Goal: Transaction & Acquisition: Purchase product/service

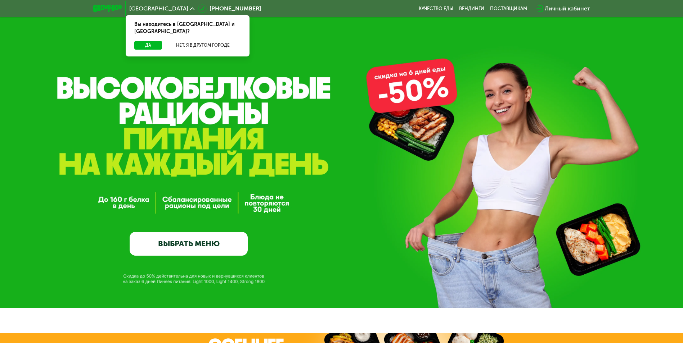
click at [200, 234] on div "GrowFood — доставка правильного питания ВЫБРАТЬ МЕНЮ" at bounding box center [189, 182] width 118 height 147
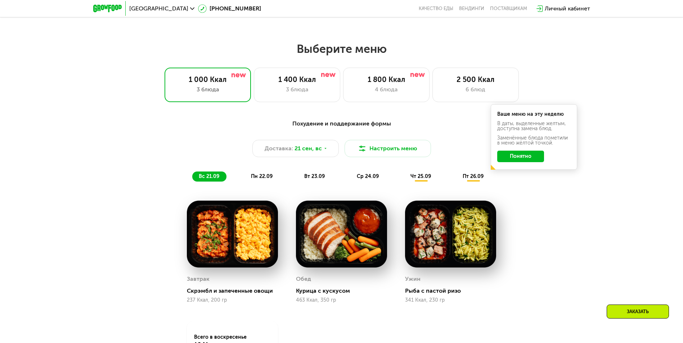
scroll to position [571, 0]
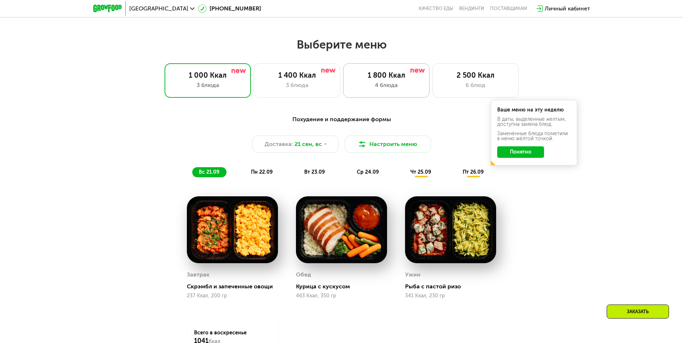
click at [414, 88] on div "4 блюда" at bounding box center [386, 85] width 71 height 9
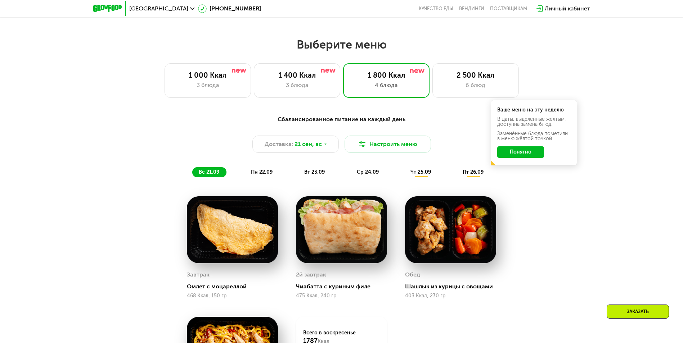
click at [527, 178] on div "Сбалансированное питание на каждый день Доставка: [DATE] Настроить меню вс 21.0…" at bounding box center [342, 146] width 426 height 62
click at [514, 158] on button "Понятно" at bounding box center [520, 153] width 47 height 12
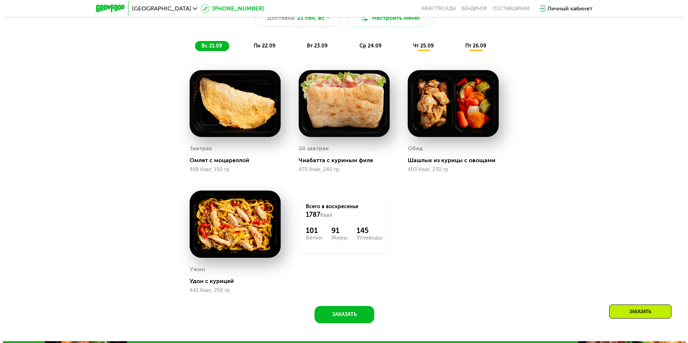
scroll to position [679, 0]
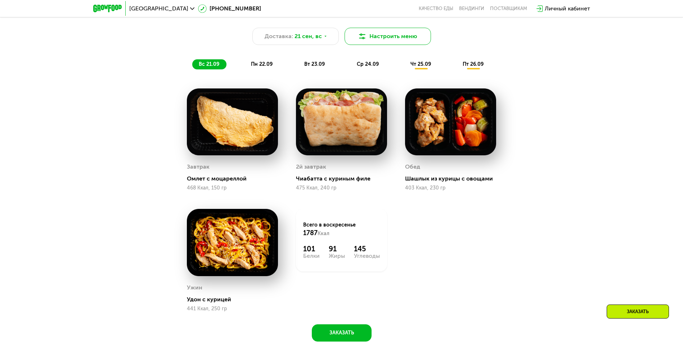
click at [371, 32] on button "Настроить меню" at bounding box center [388, 36] width 86 height 17
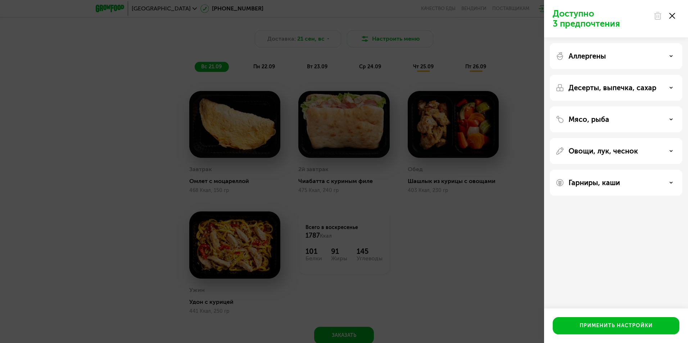
click at [581, 53] on p "Аллергены" at bounding box center [587, 56] width 37 height 9
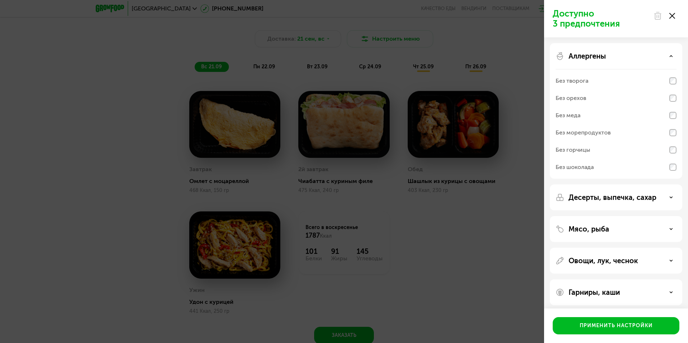
click at [581, 53] on p "Аллергены" at bounding box center [587, 56] width 37 height 9
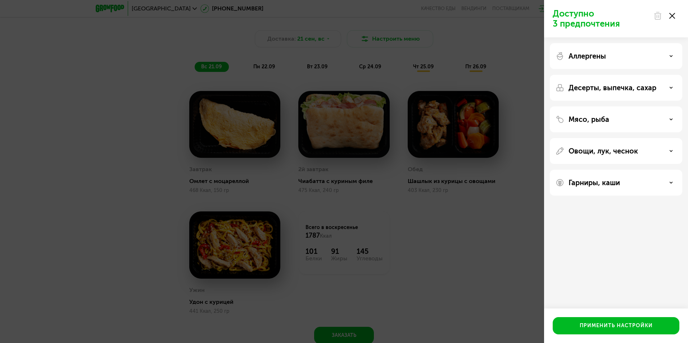
click at [598, 124] on div "Мясо, рыба" at bounding box center [616, 120] width 133 height 26
click at [598, 121] on p "Мясо, рыба" at bounding box center [589, 119] width 41 height 9
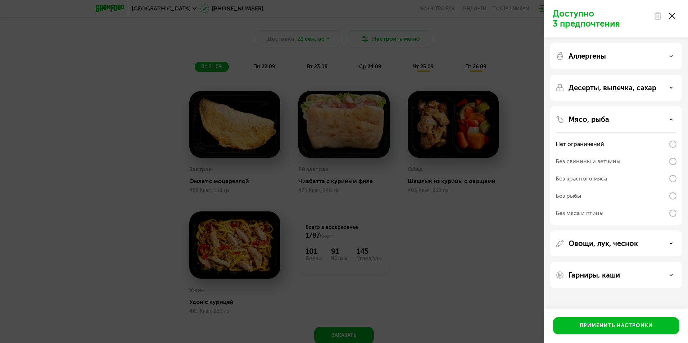
click at [598, 121] on p "Мясо, рыба" at bounding box center [589, 119] width 41 height 9
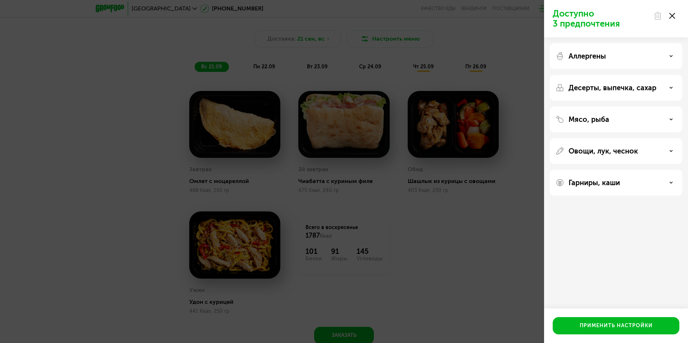
click at [590, 144] on div "Овощи, лук, чеснок" at bounding box center [616, 151] width 133 height 26
click at [589, 153] on p "Овощи, лук, чеснок" at bounding box center [603, 151] width 69 height 9
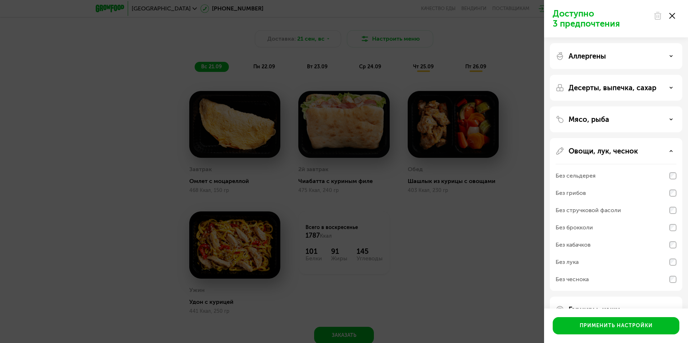
click at [584, 193] on div "Без грибов" at bounding box center [571, 193] width 30 height 9
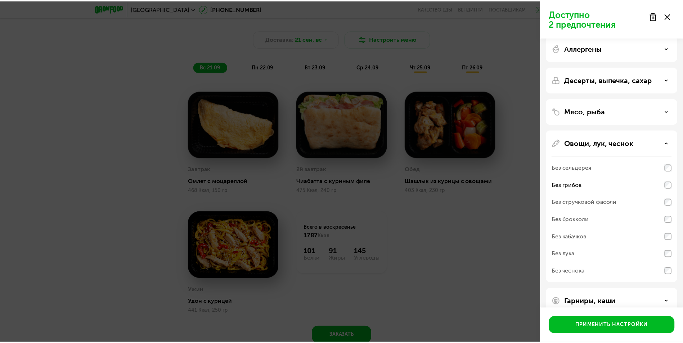
scroll to position [21, 0]
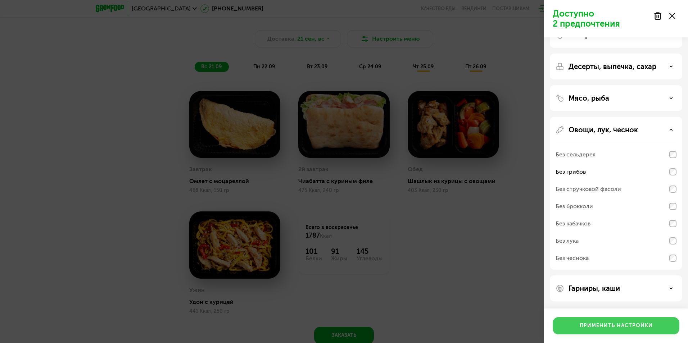
click at [611, 323] on div "Применить настройки" at bounding box center [616, 326] width 73 height 7
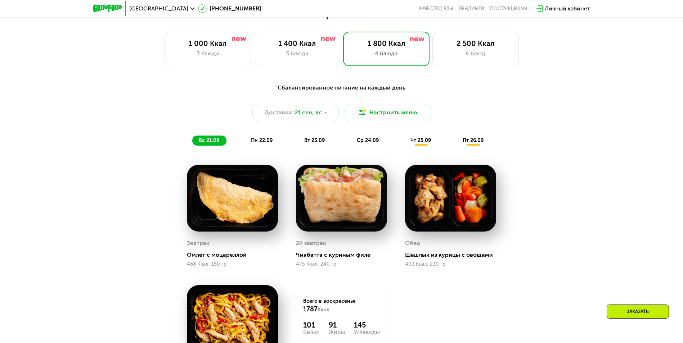
scroll to position [571, 0]
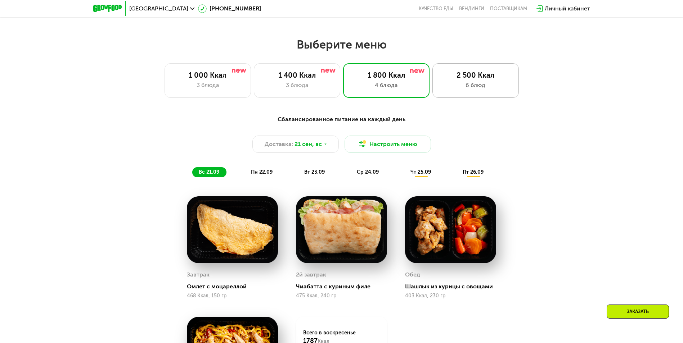
click at [481, 80] on div "2 500 Ккал" at bounding box center [475, 75] width 71 height 9
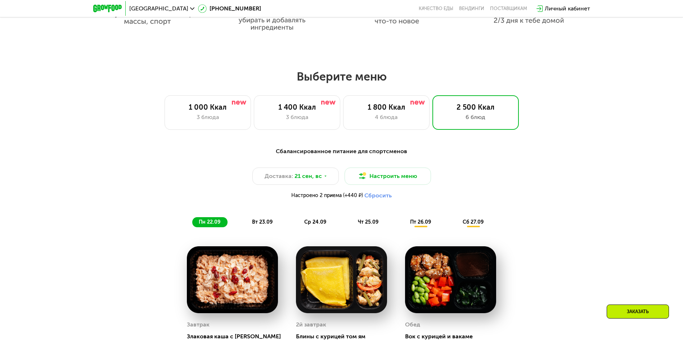
scroll to position [535, 0]
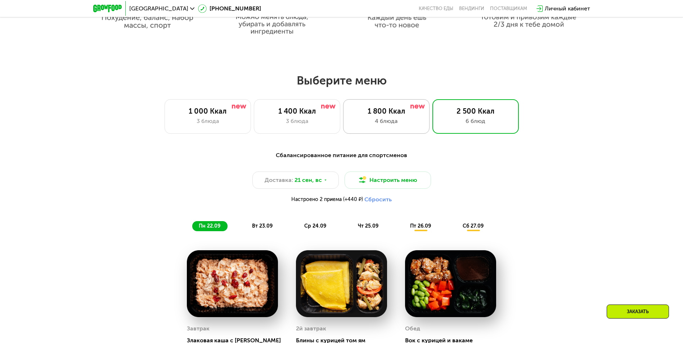
click at [388, 133] on div "1 800 Ккал 4 блюда" at bounding box center [386, 116] width 86 height 35
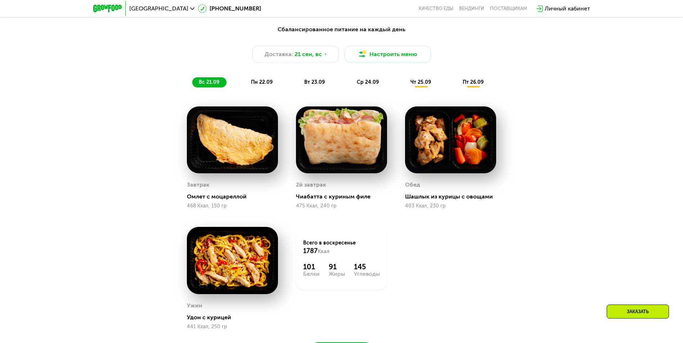
scroll to position [643, 0]
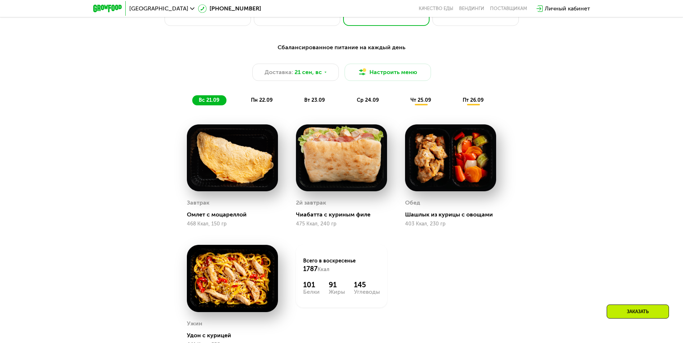
click at [261, 105] on div "пн 22.09" at bounding box center [261, 100] width 35 height 10
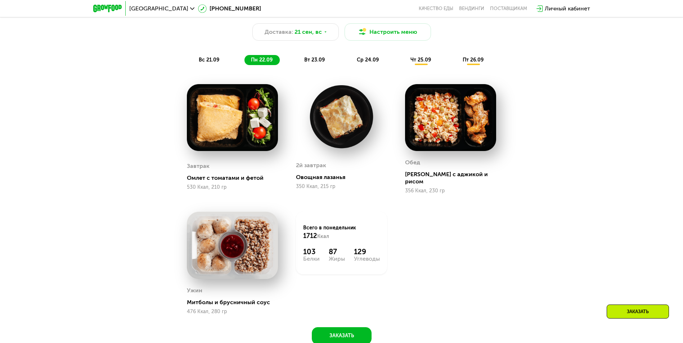
scroll to position [679, 0]
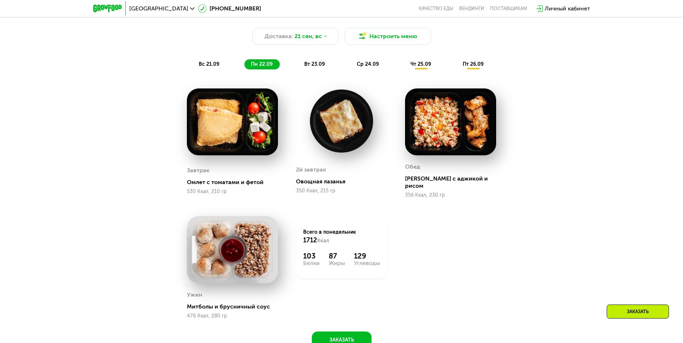
click at [324, 65] on span "вт 23.09" at bounding box center [314, 64] width 21 height 6
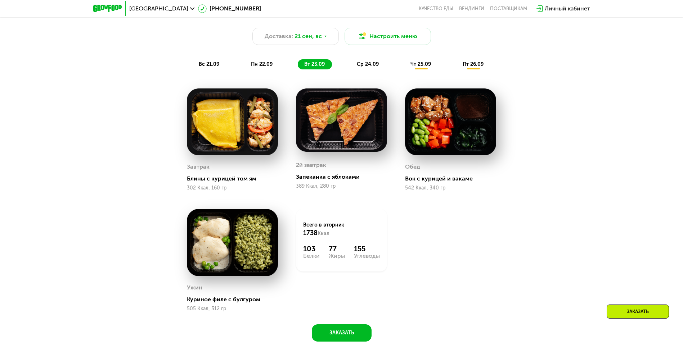
click at [376, 64] on span "ср 24.09" at bounding box center [368, 64] width 22 height 6
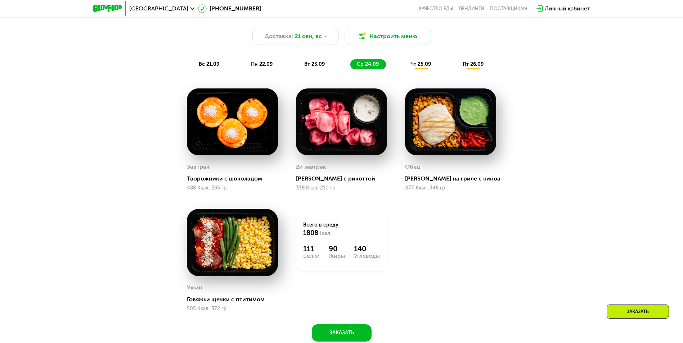
click at [421, 67] on span "чт 25.09" at bounding box center [420, 64] width 21 height 6
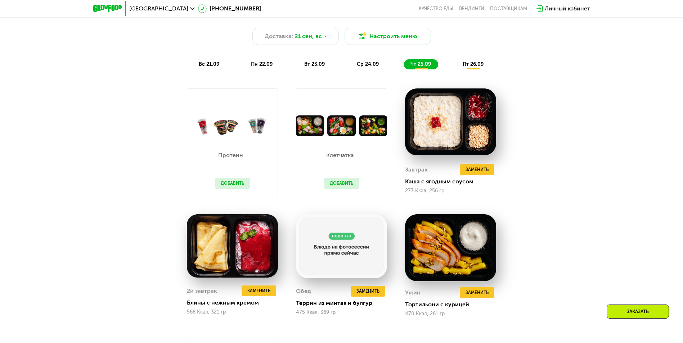
click at [470, 66] on span "пт 26.09" at bounding box center [473, 64] width 21 height 6
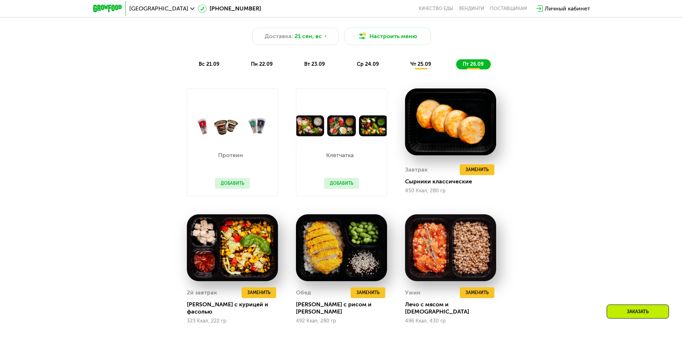
click at [427, 63] on span "чт 25.09" at bounding box center [420, 64] width 21 height 6
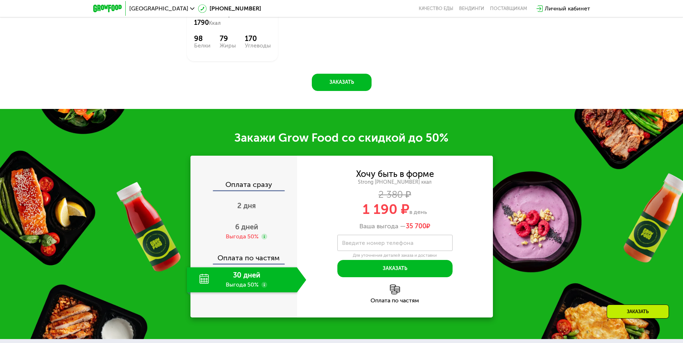
scroll to position [1039, 0]
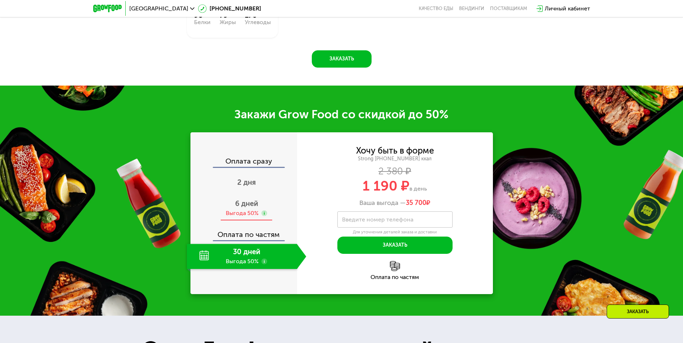
click at [256, 214] on div "Выгода 50%" at bounding box center [242, 214] width 33 height 8
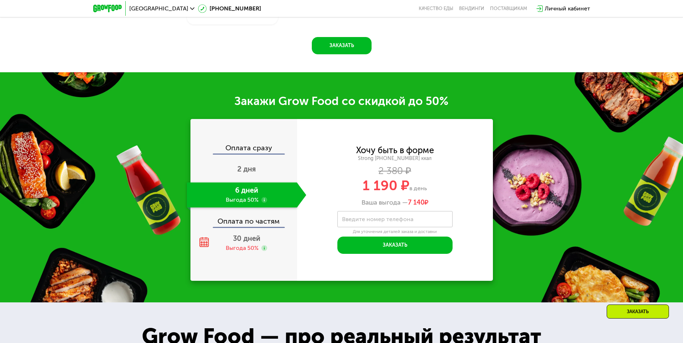
scroll to position [1076, 0]
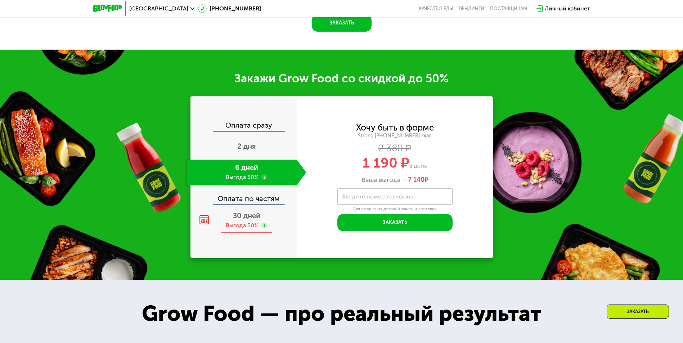
click at [243, 229] on div "Выгода 50%" at bounding box center [242, 226] width 33 height 8
